Goal: Information Seeking & Learning: Learn about a topic

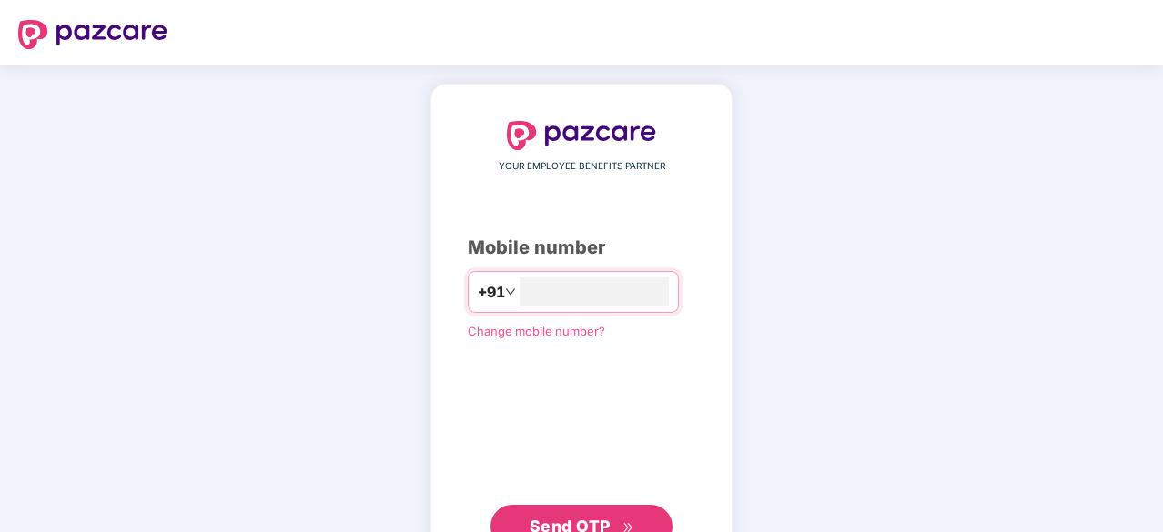
type input "**********"
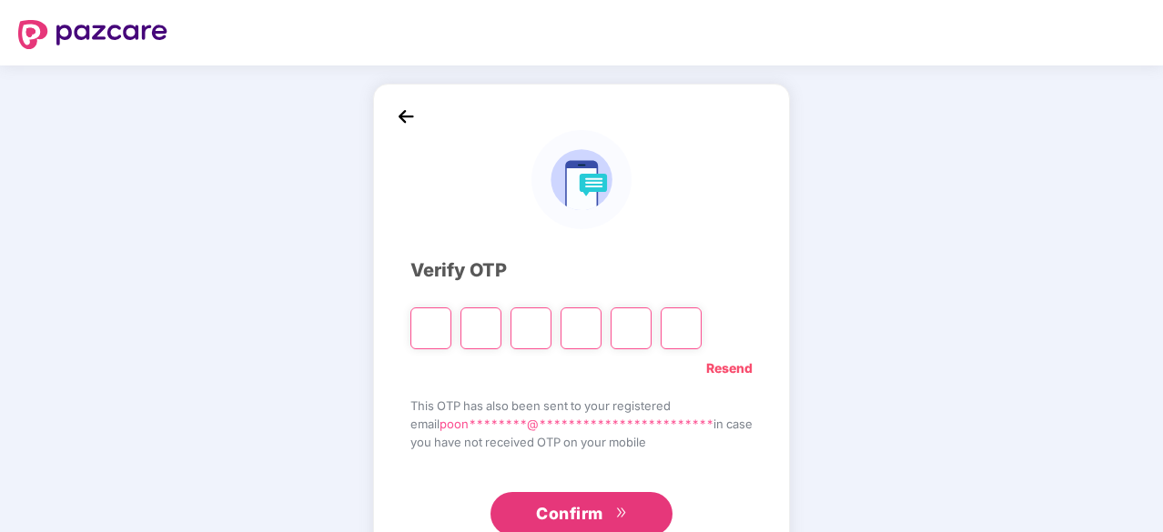
type input "*"
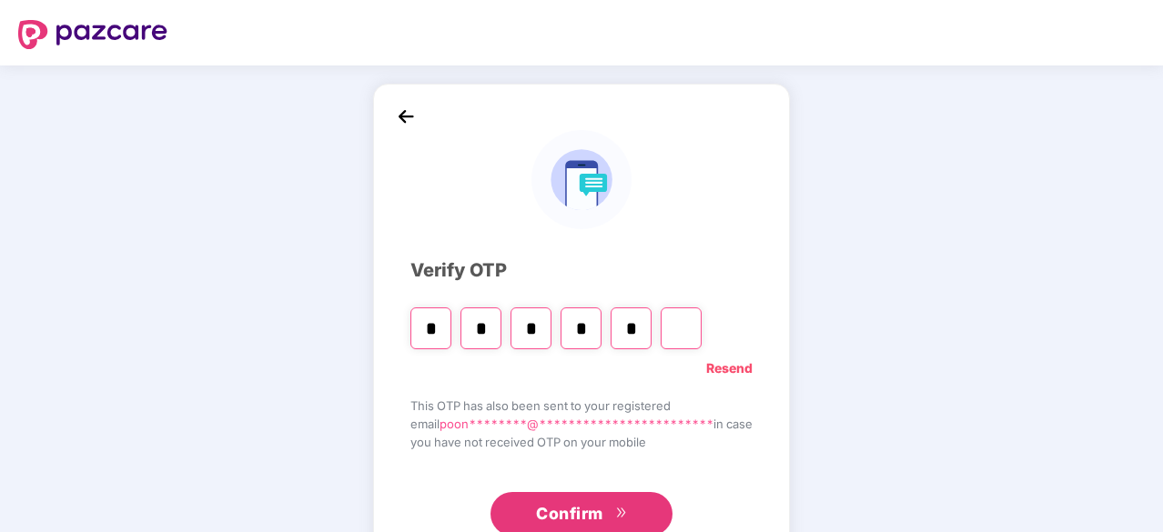
type input "*"
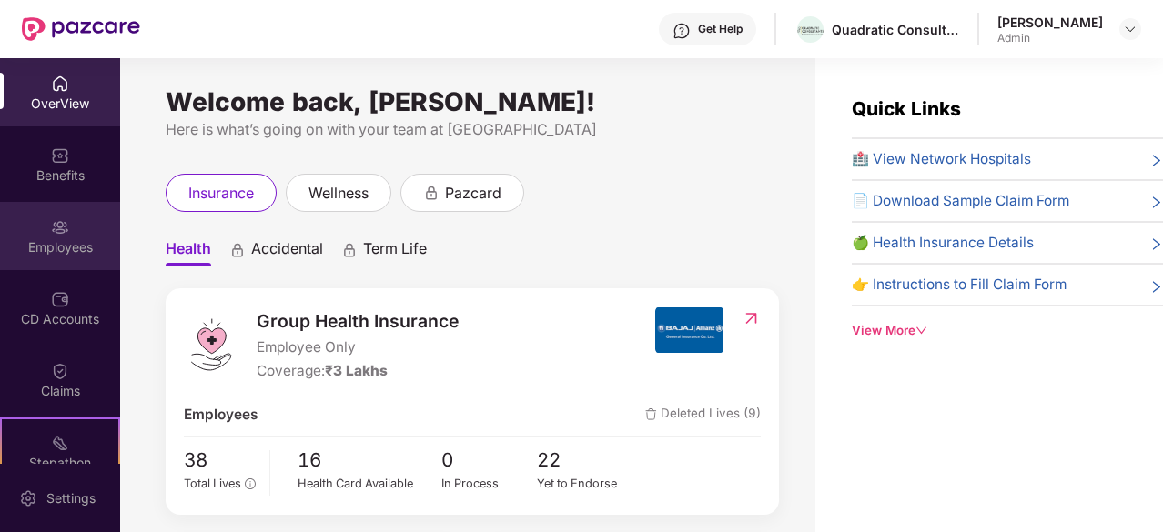
click at [58, 222] on img at bounding box center [60, 227] width 18 height 18
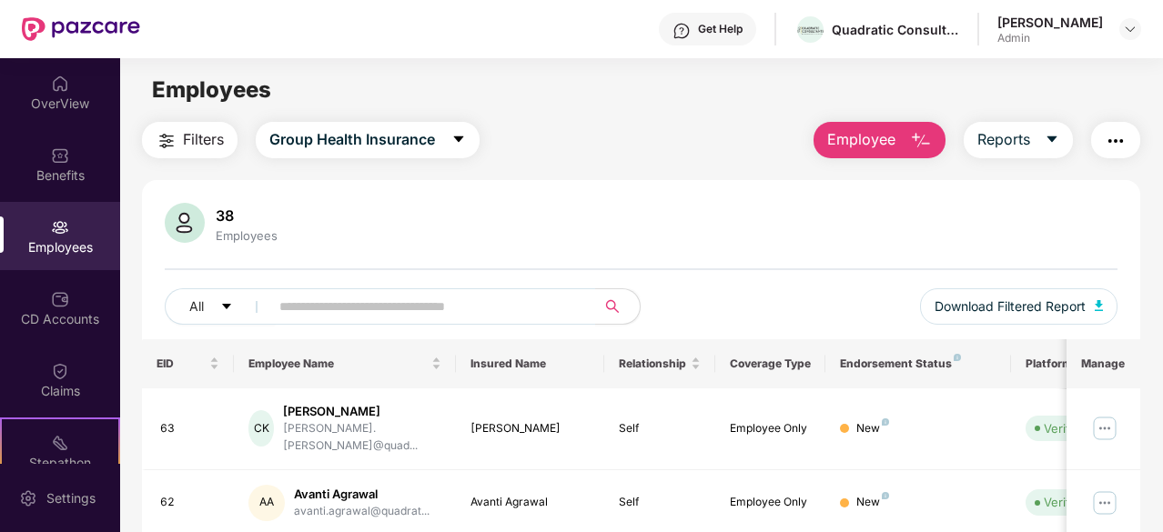
click at [717, 247] on div "38 Employees All Download Filtered Report" at bounding box center [641, 271] width 998 height 137
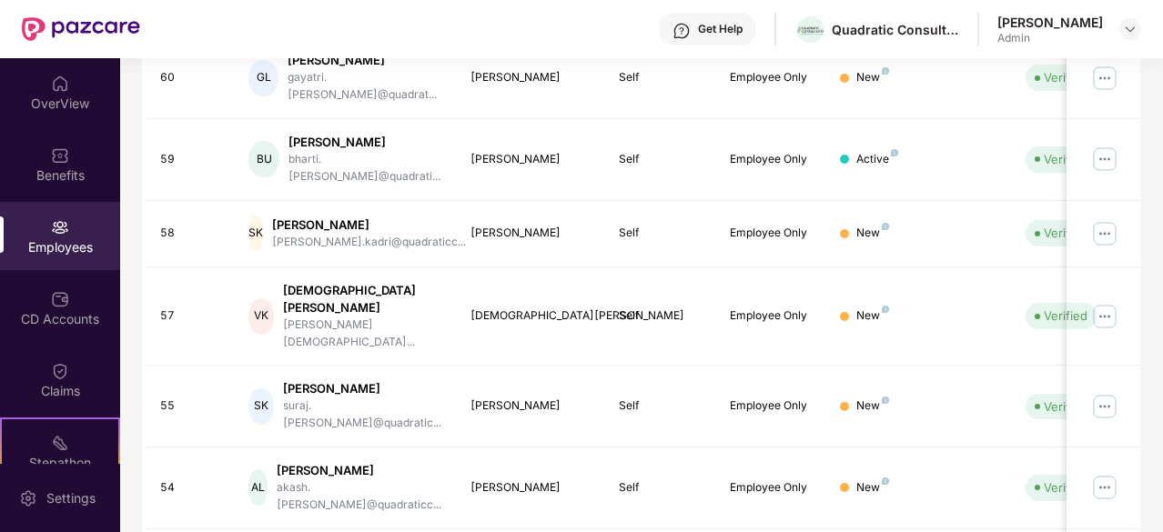
scroll to position [582, 0]
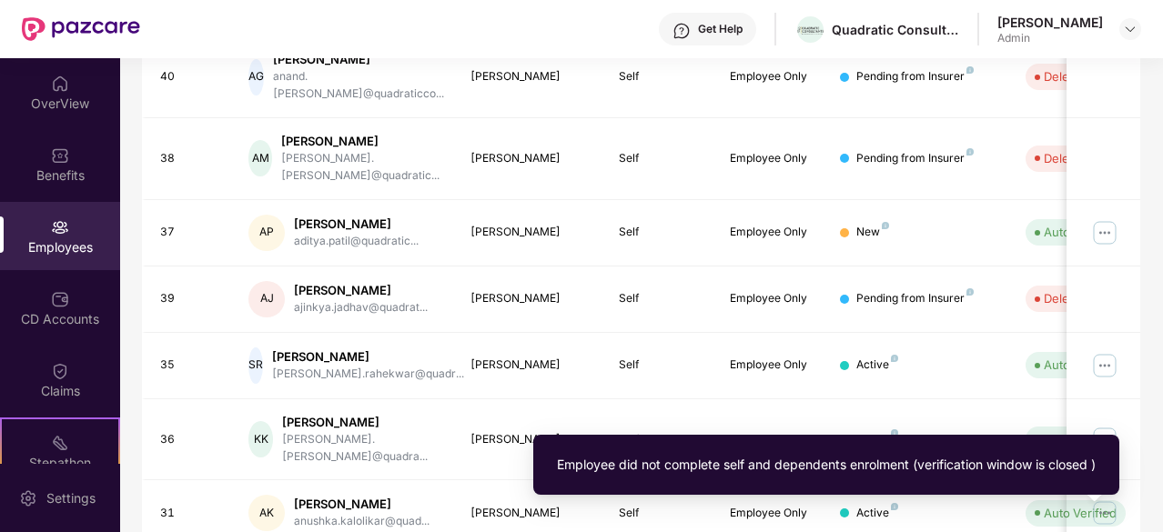
click at [1071, 498] on div "Employee did not complete self and dependents enrolment (verification window is…" at bounding box center [826, 472] width 586 height 74
click at [1120, 500] on div "Employee did not complete self and dependents enrolment (verification window is…" at bounding box center [826, 472] width 586 height 74
click at [884, 464] on div "Employee did not complete self and dependents enrolment (verification window is…" at bounding box center [826, 465] width 539 height 20
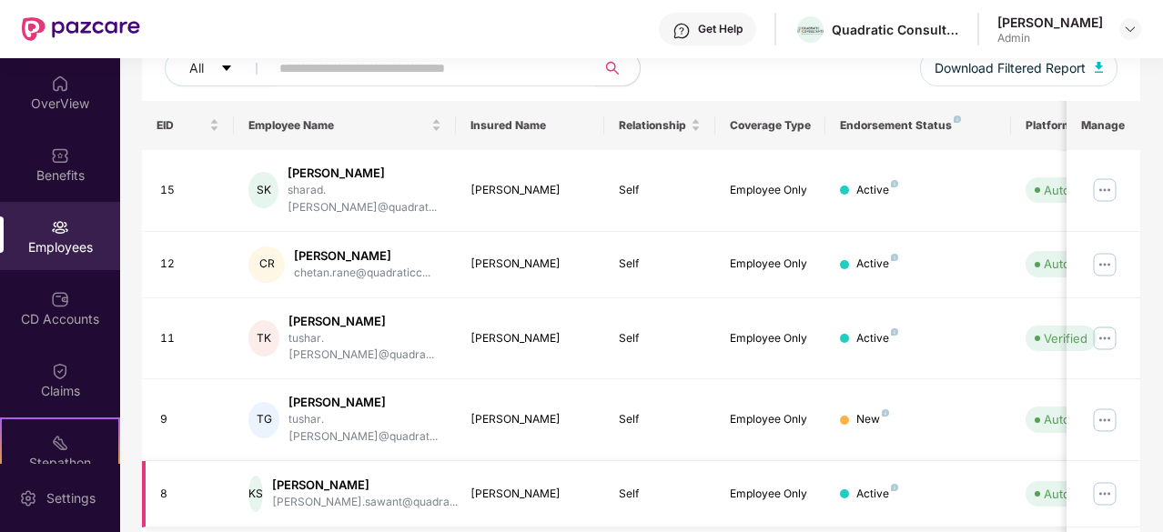
scroll to position [238, 0]
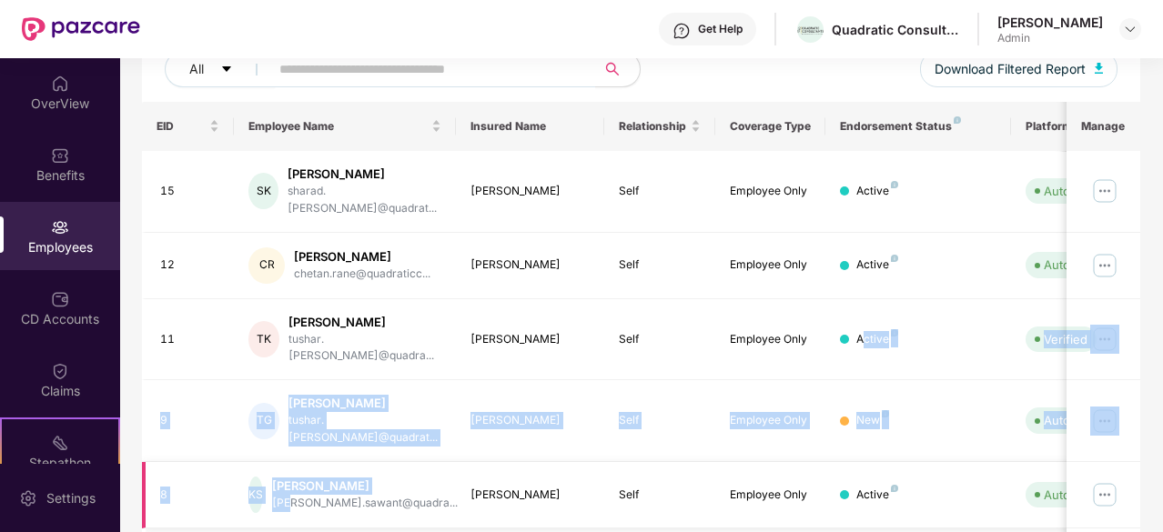
drag, startPoint x: 863, startPoint y: 296, endPoint x: 303, endPoint y: 471, distance: 586.4
click at [303, 471] on tbody "15 SK [PERSON_NAME] [PERSON_NAME].[PERSON_NAME]@quadrat... [PERSON_NAME] Self E…" at bounding box center [733, 414] width 1183 height 526
click at [303, 471] on td "KS [PERSON_NAME] [PERSON_NAME].sawant@quadra..." at bounding box center [345, 495] width 222 height 66
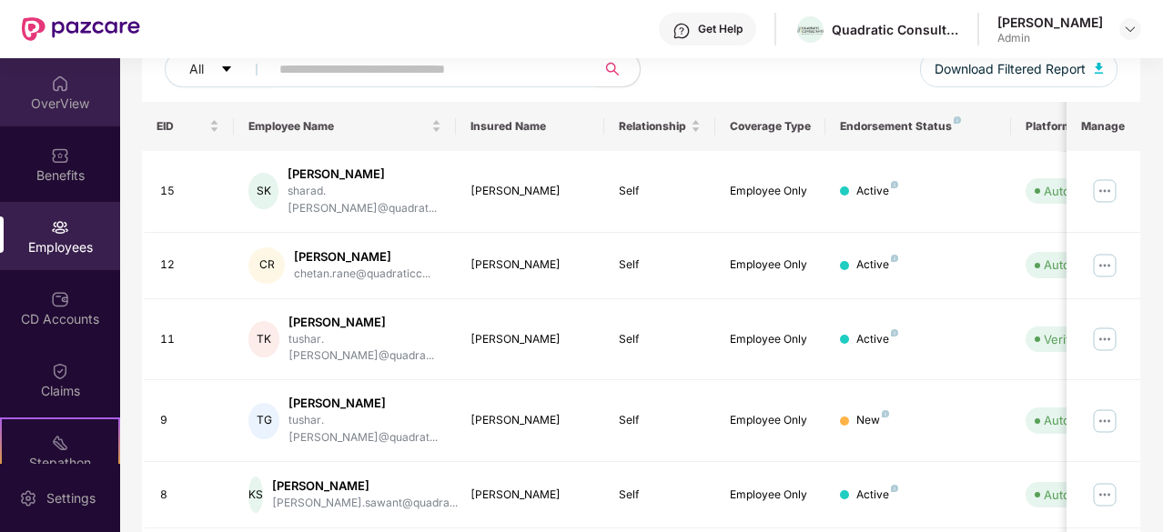
click at [72, 69] on div "OverView" at bounding box center [60, 92] width 120 height 68
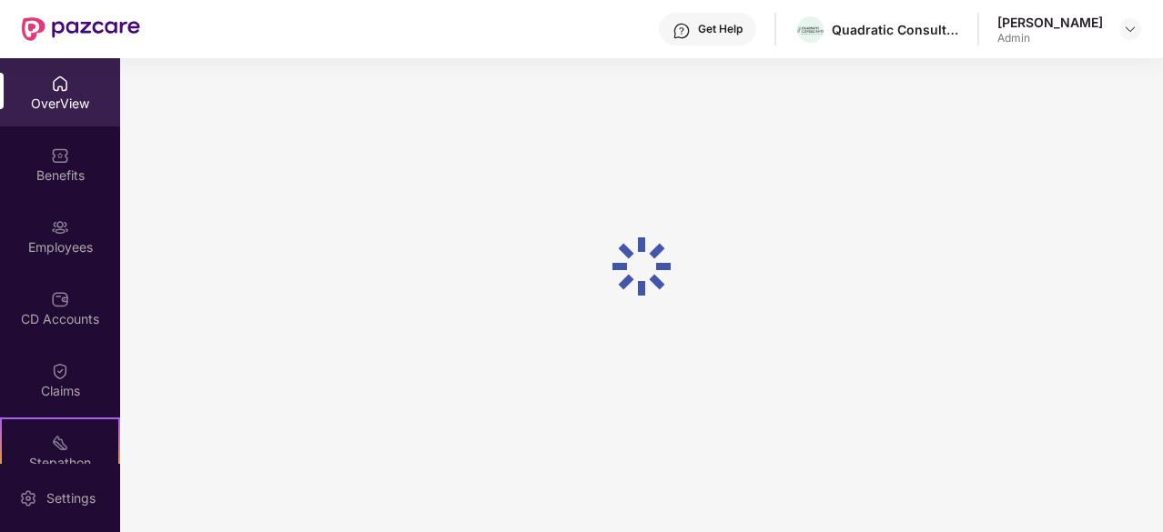
scroll to position [58, 0]
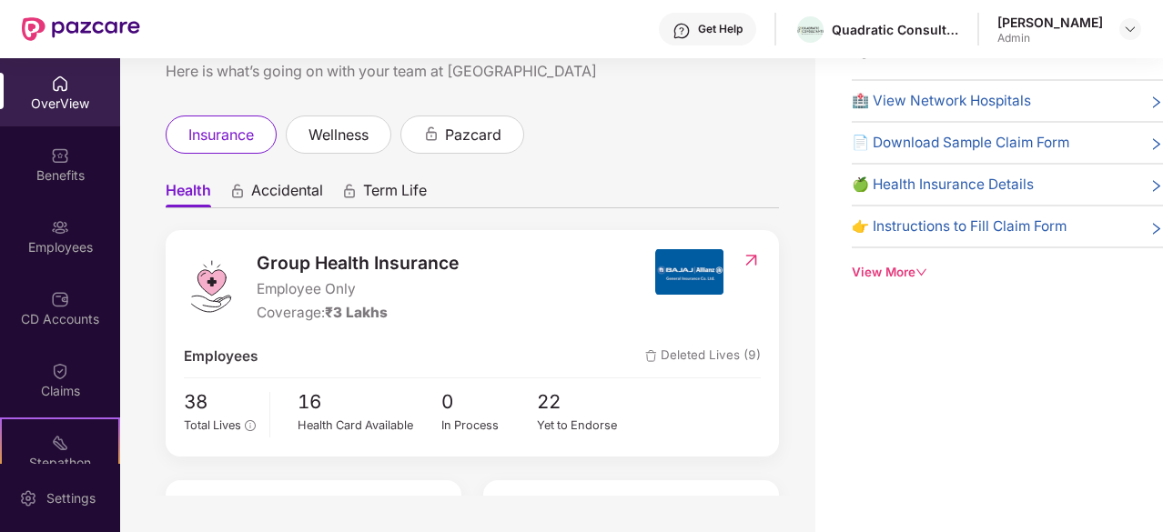
click at [724, 358] on span "Deleted Lives (9)" at bounding box center [703, 357] width 116 height 22
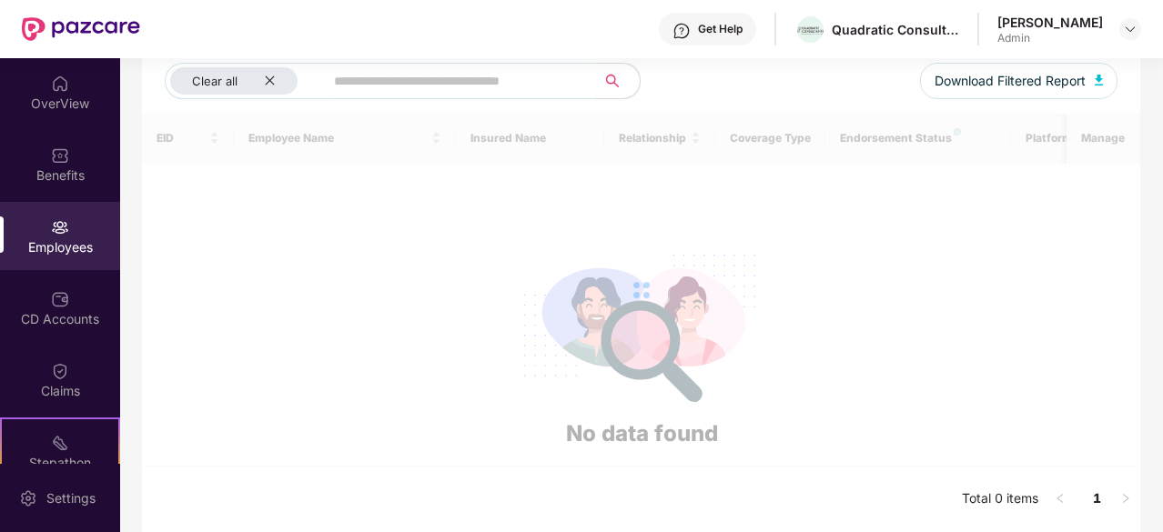
scroll to position [224, 0]
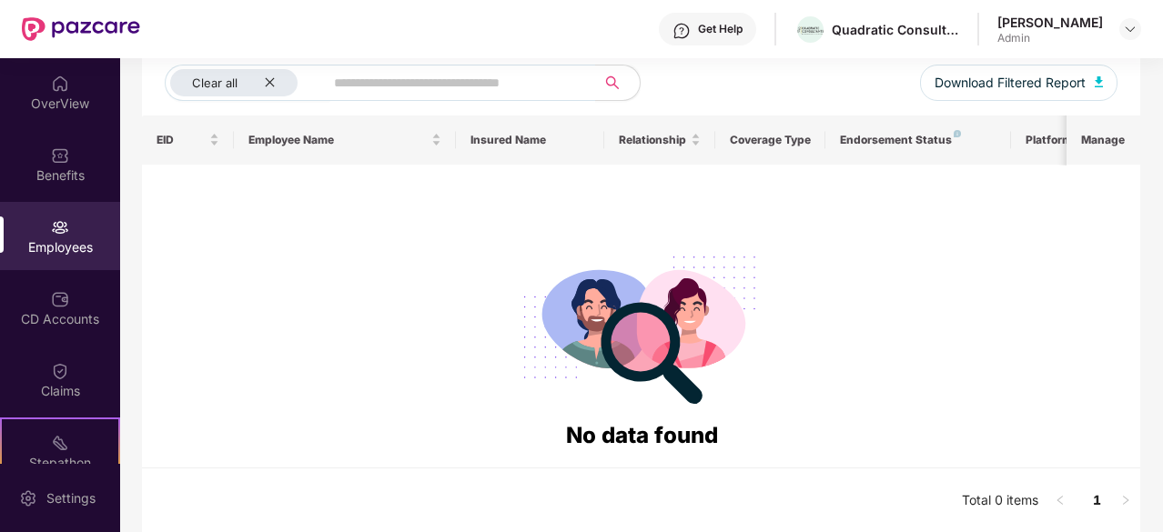
click at [65, 257] on div "Employees" at bounding box center [60, 236] width 120 height 68
click at [274, 79] on icon "close" at bounding box center [270, 82] width 12 height 12
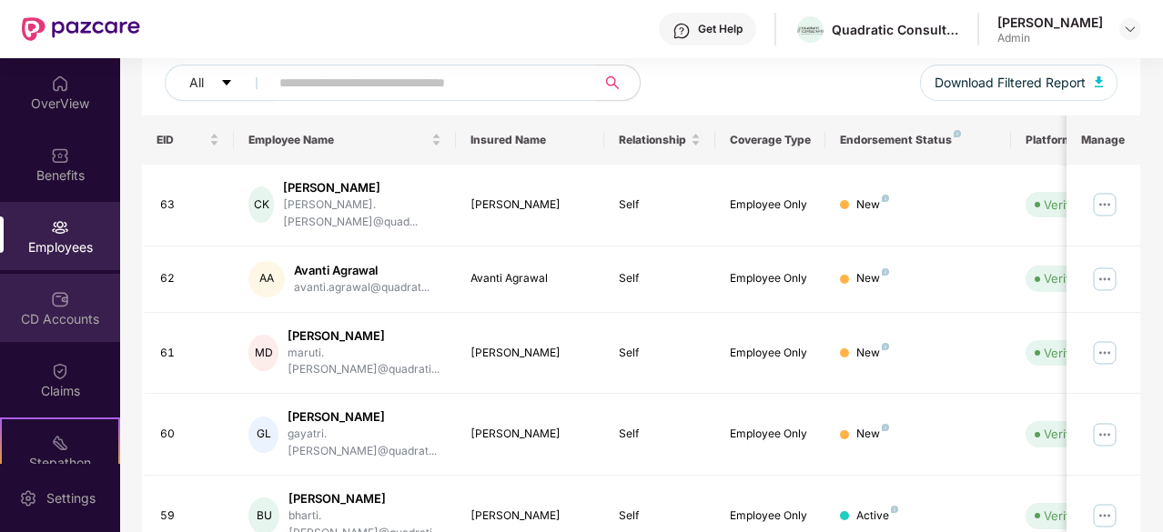
click at [51, 292] on img at bounding box center [60, 299] width 18 height 18
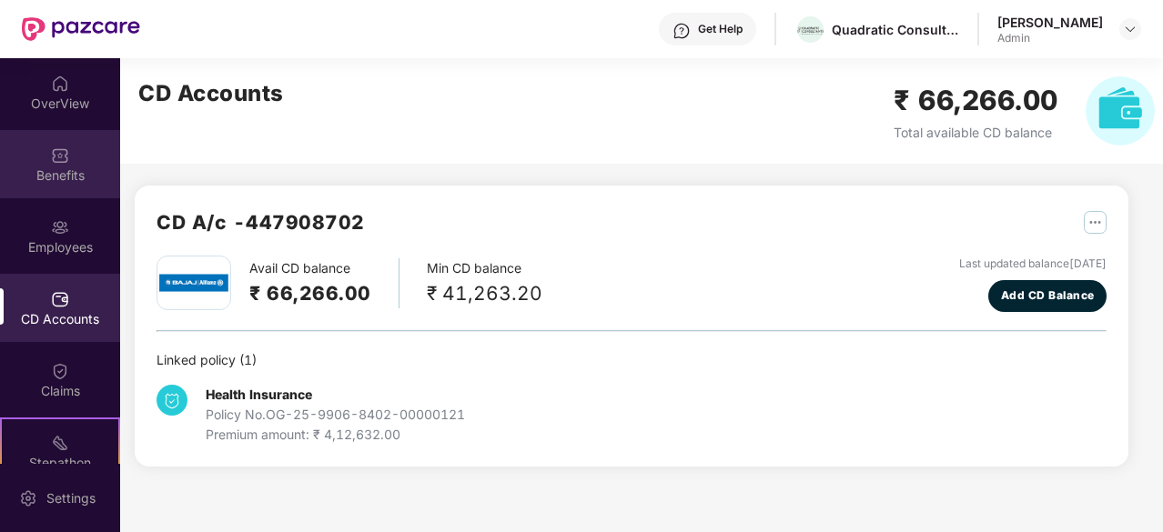
click at [50, 177] on div "Benefits" at bounding box center [60, 176] width 120 height 18
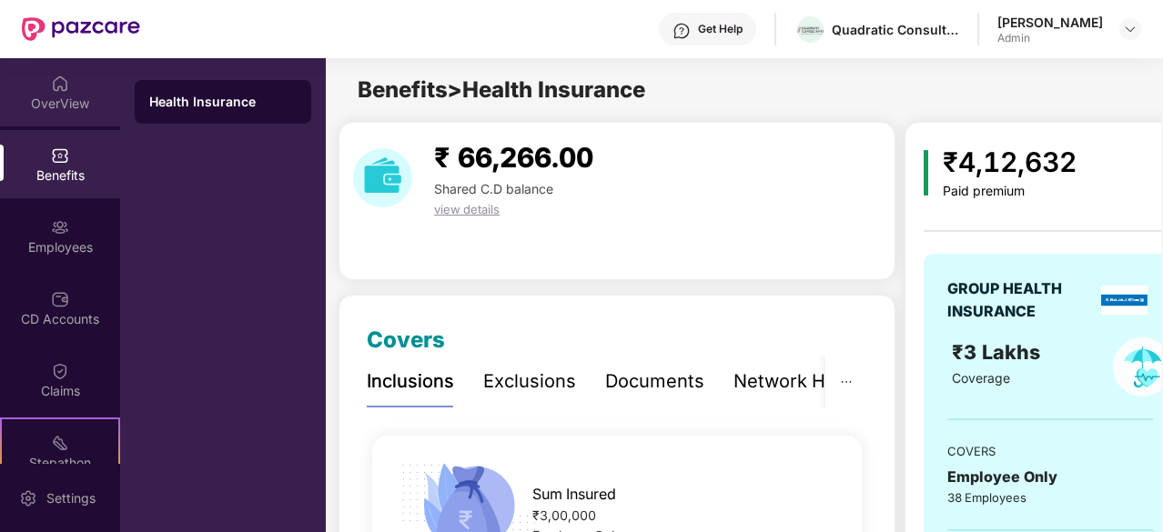
click at [76, 100] on div "OverView" at bounding box center [60, 104] width 120 height 18
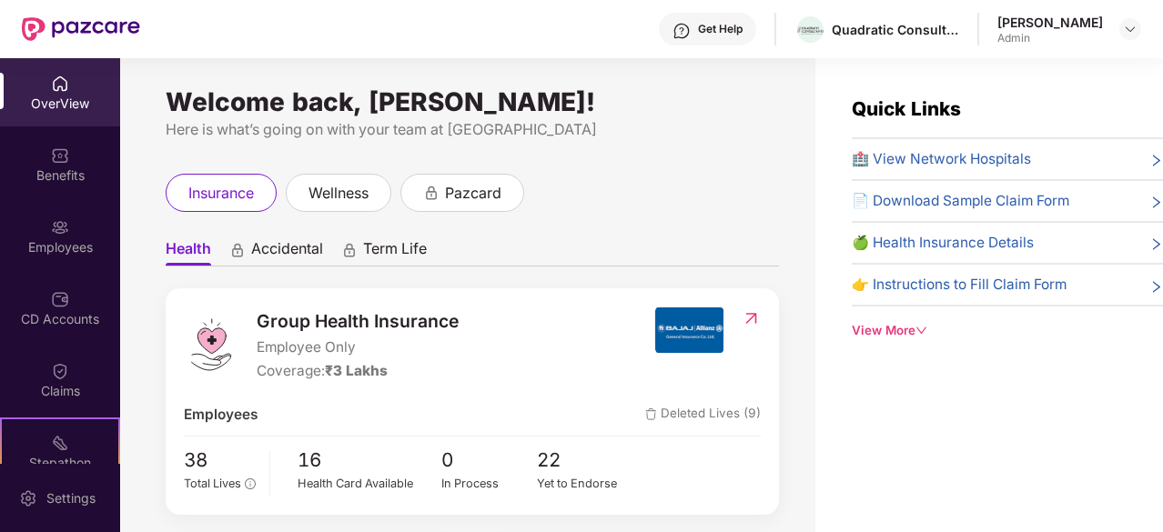
click at [380, 322] on span "Group Health Insurance" at bounding box center [358, 321] width 202 height 27
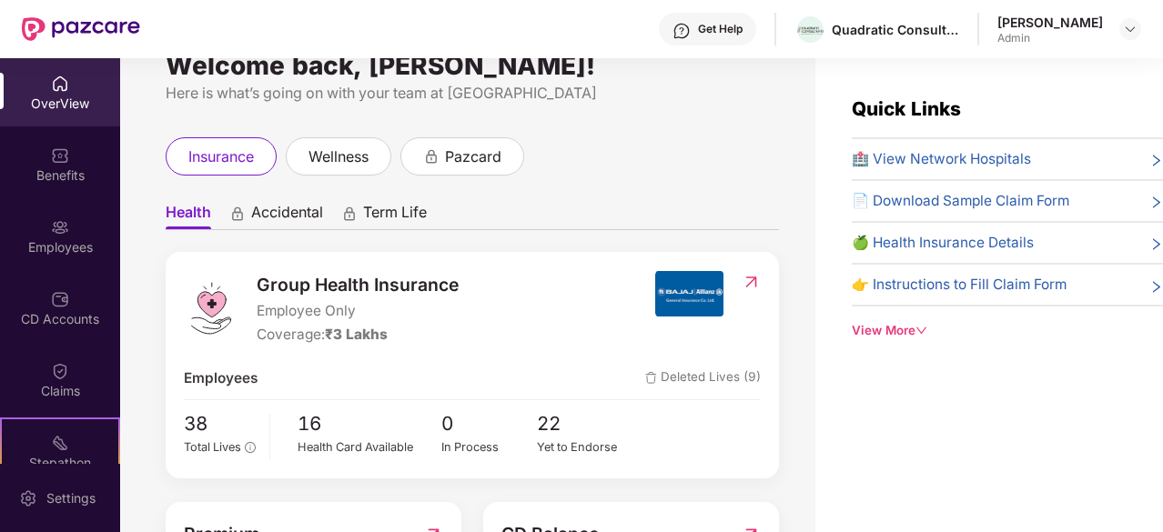
click at [865, 325] on div "View More" at bounding box center [1007, 330] width 311 height 19
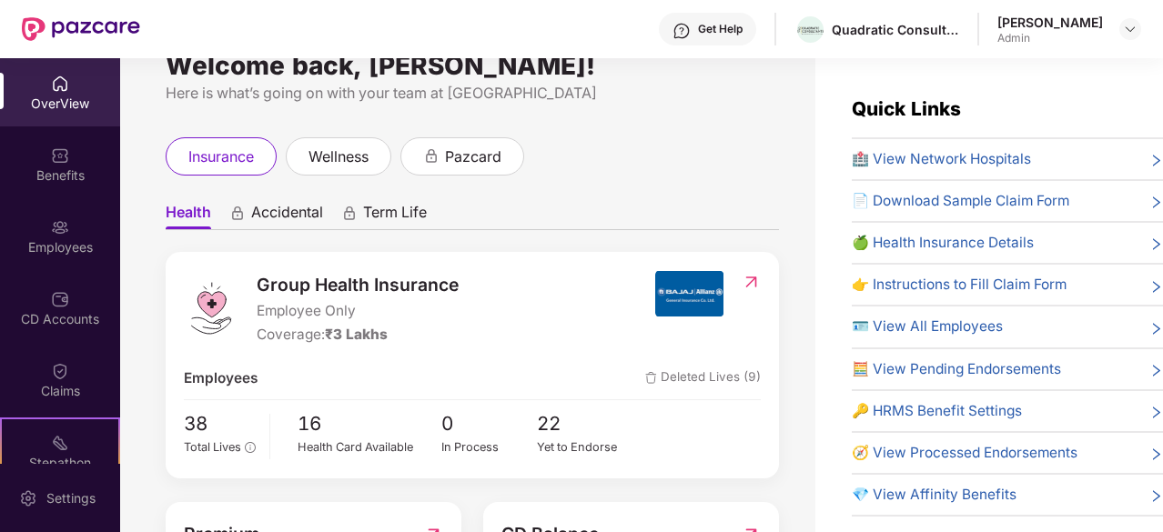
click at [903, 361] on span "🧮 View Pending Endorsements" at bounding box center [956, 370] width 209 height 22
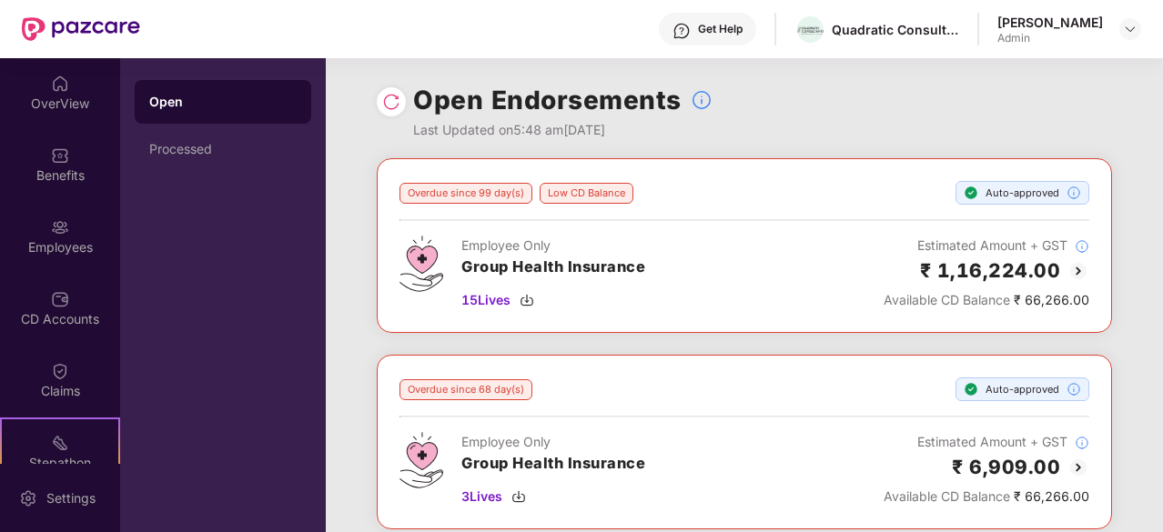
click at [911, 301] on span "Available CD Balance" at bounding box center [947, 299] width 127 height 15
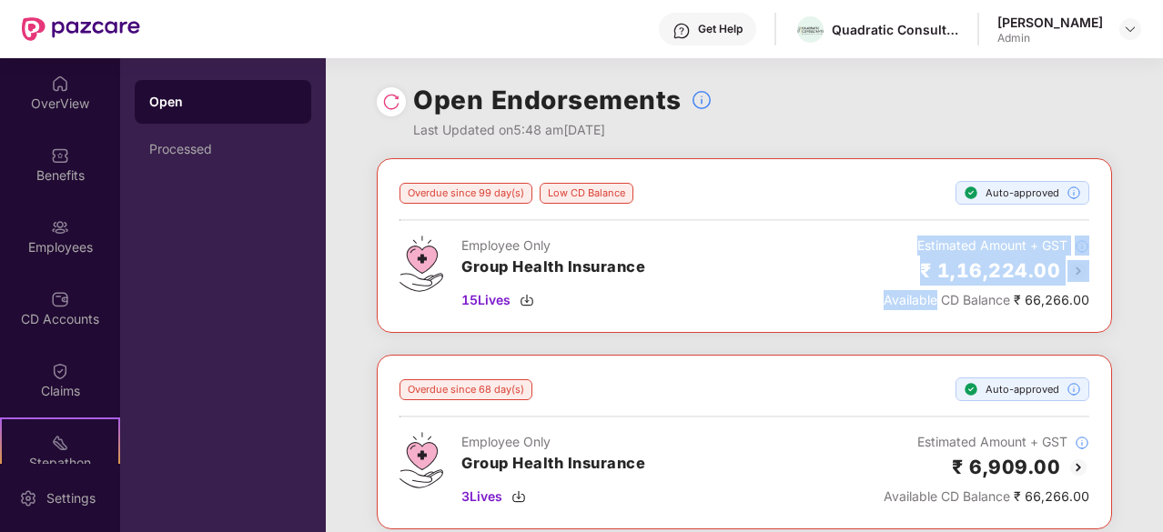
drag, startPoint x: 911, startPoint y: 301, endPoint x: 910, endPoint y: 245, distance: 56.4
click at [910, 245] on div "Estimated Amount + GST ₹ 1,16,224.00 Available CD Balance ₹ 66,266.00" at bounding box center [987, 273] width 206 height 75
click at [931, 238] on div "Estimated Amount + GST" at bounding box center [987, 246] width 206 height 20
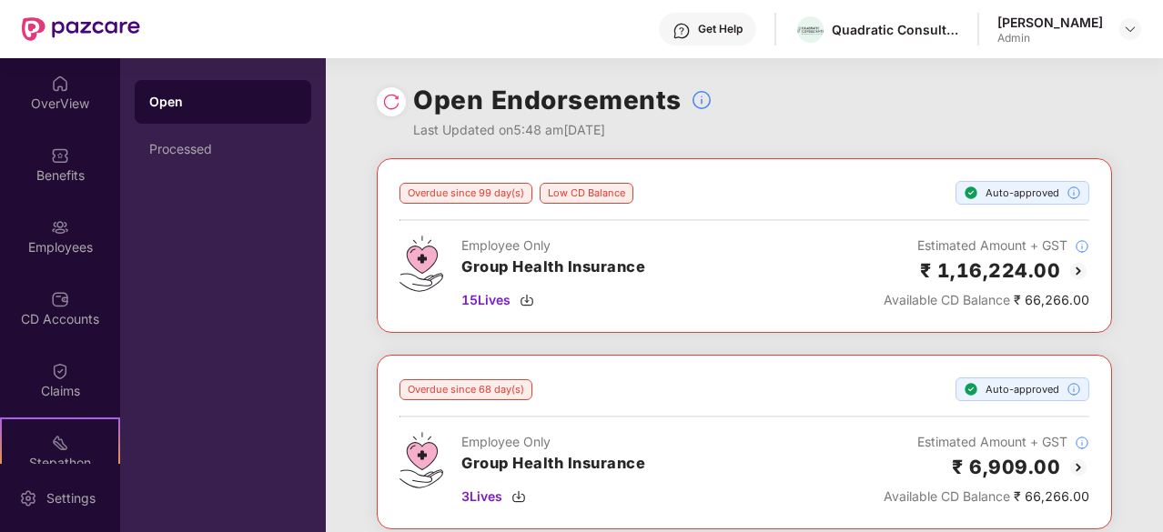
click at [589, 273] on h3 "Group Health Insurance" at bounding box center [553, 268] width 184 height 24
